Goal: Find specific page/section: Find specific page/section

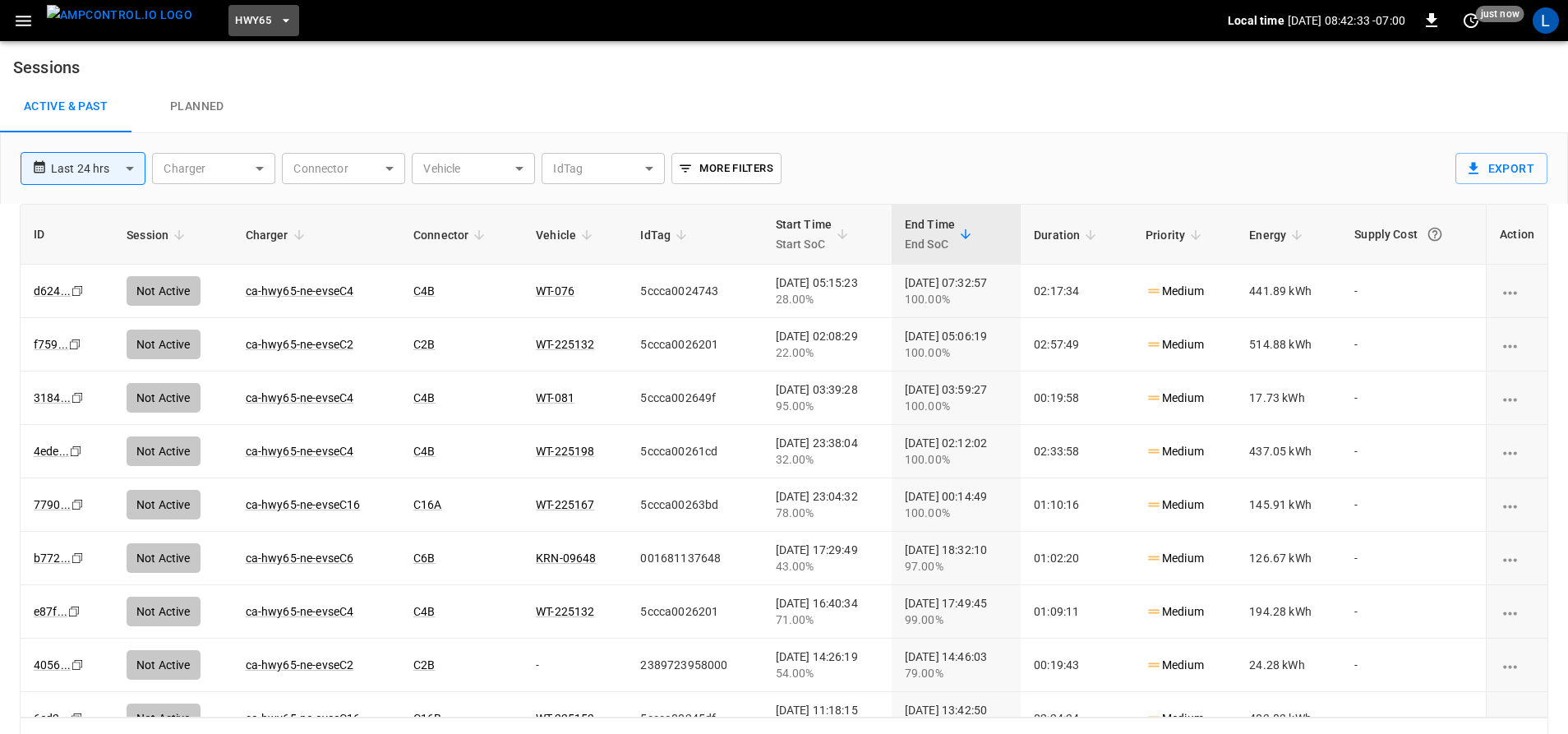
click at [238, 25] on span "HWY65" at bounding box center [252, 21] width 36 height 19
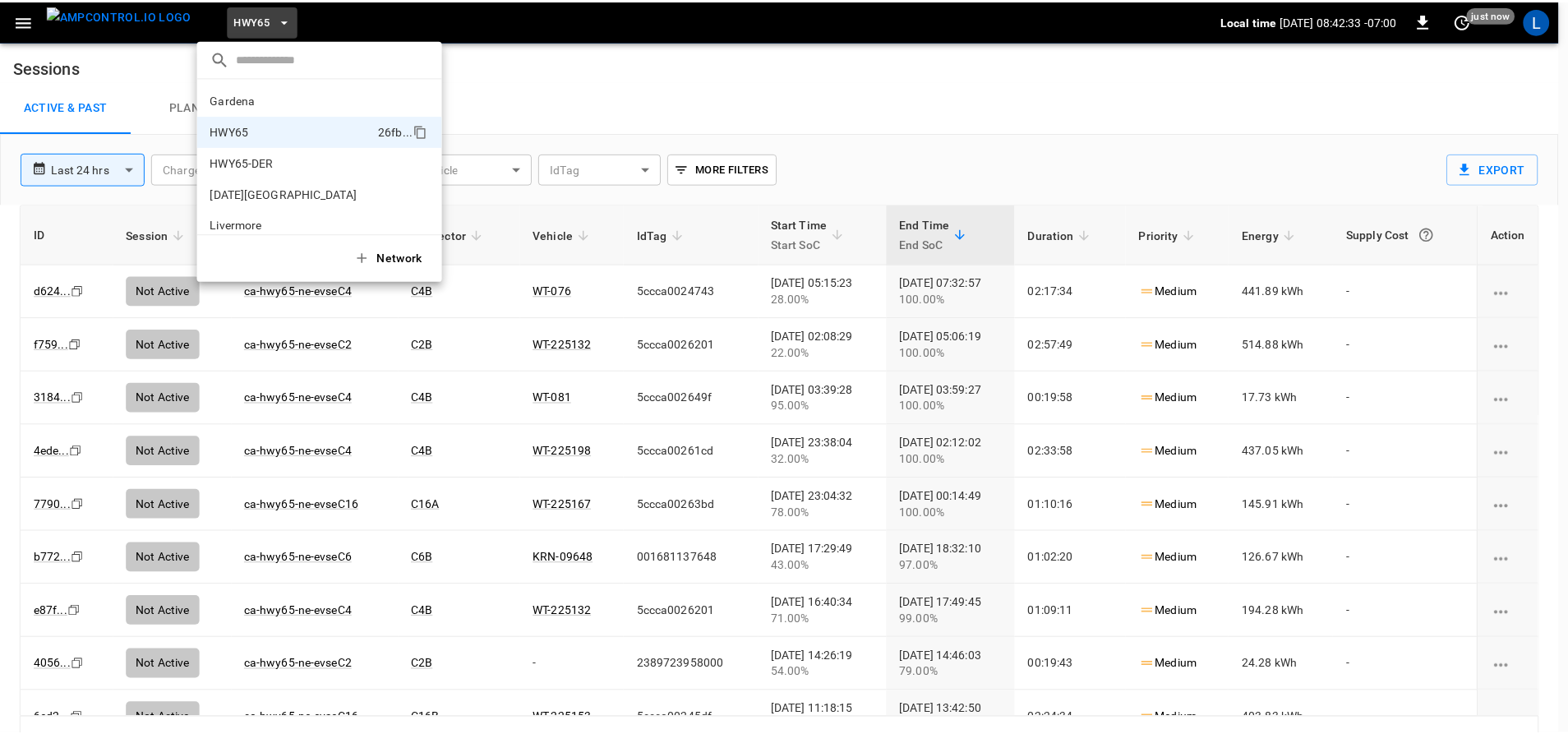
scroll to position [26, 0]
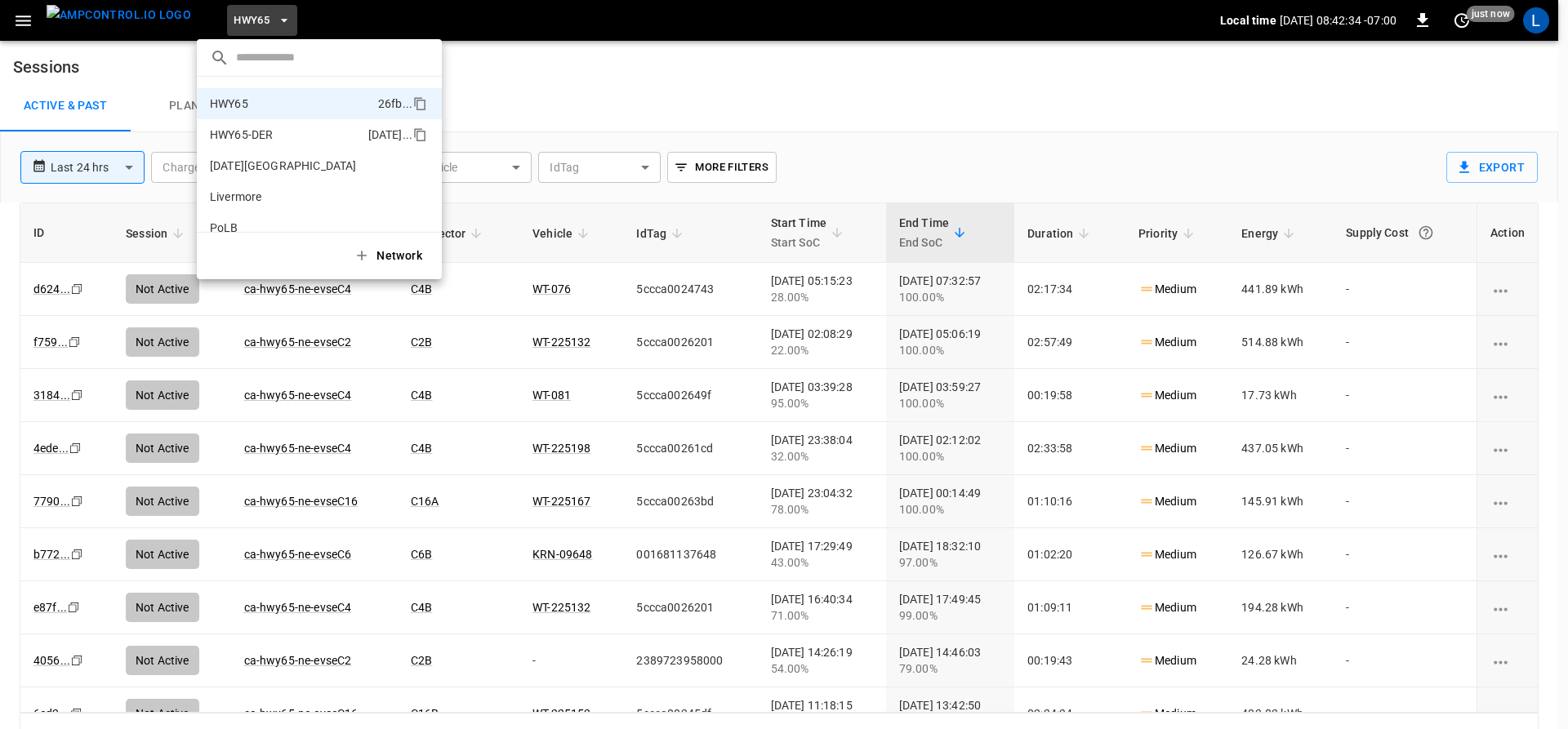
click at [279, 140] on p "HWY65-DER" at bounding box center [285, 134] width 152 height 16
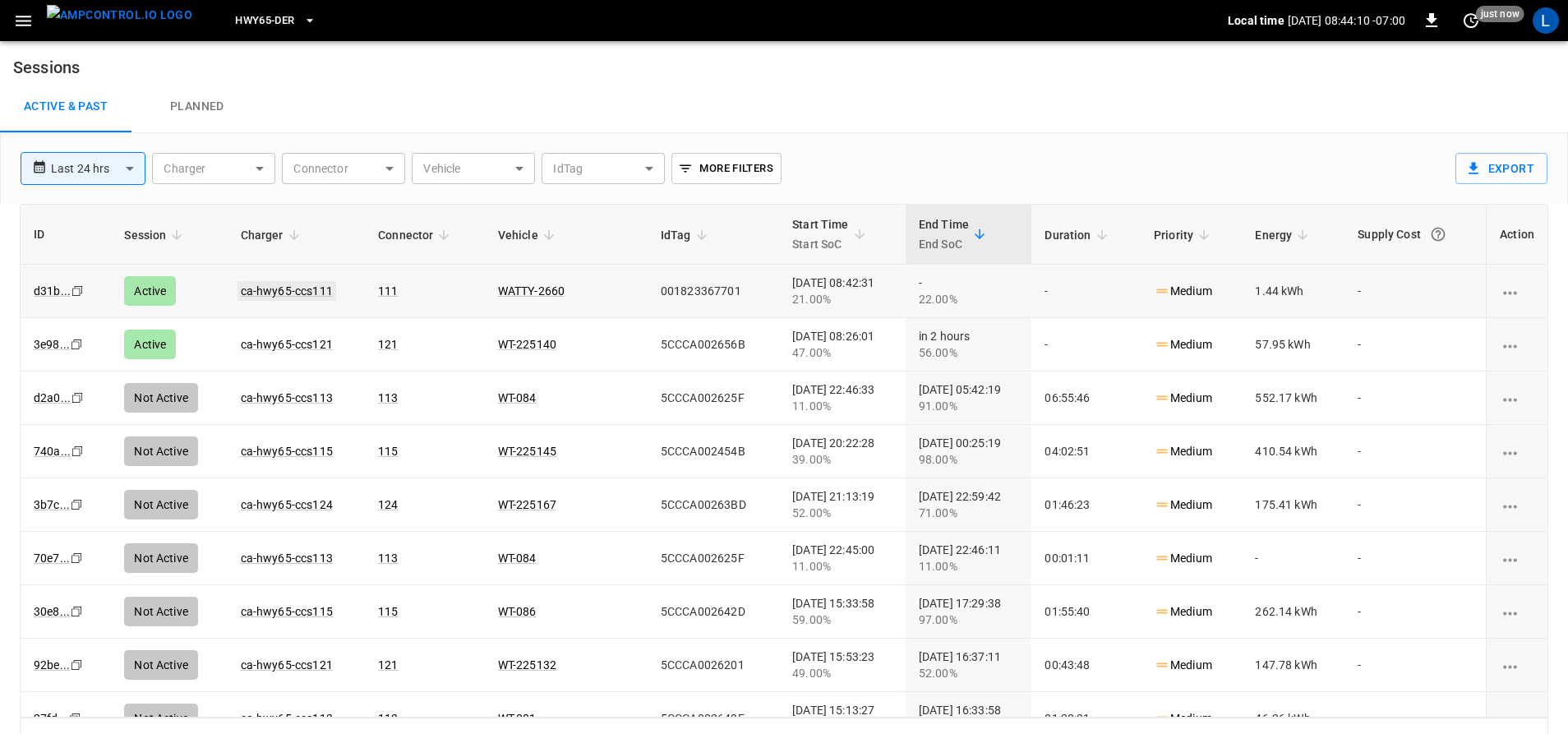
click at [313, 291] on link "ca-hwy65-ccs111" at bounding box center [287, 291] width 99 height 19
click at [266, 342] on link "ca-hwy65-ccs121" at bounding box center [287, 344] width 99 height 19
